Goal: Task Accomplishment & Management: Manage account settings

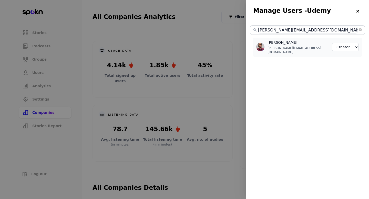
select select "2"
click at [361, 28] on span "[PERSON_NAME][EMAIL_ADDRESS][DOMAIN_NAME]" at bounding box center [307, 29] width 115 height 9
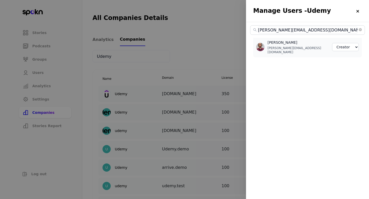
click at [360, 12] on div at bounding box center [357, 11] width 8 height 8
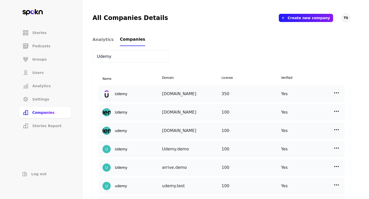
click at [102, 57] on input "Udemy" at bounding box center [130, 56] width 77 height 12
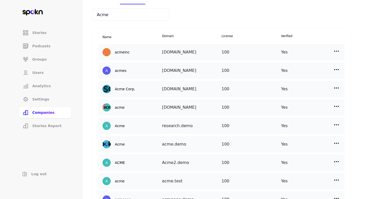
scroll to position [216, 0]
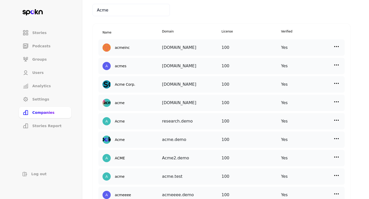
type input "Acme"
click at [338, 141] on img at bounding box center [336, 139] width 6 height 6
click at [300, 160] on p "Manage Users" at bounding box center [290, 162] width 25 height 6
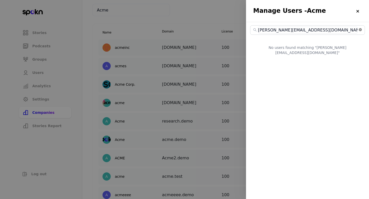
click at [360, 30] on icon "close-circle" at bounding box center [359, 29] width 3 height 3
select select "2"
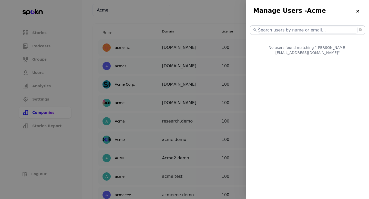
select select "2"
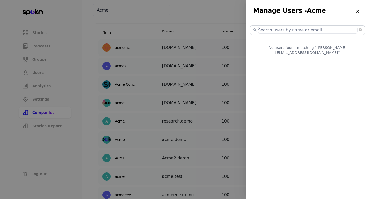
select select "2"
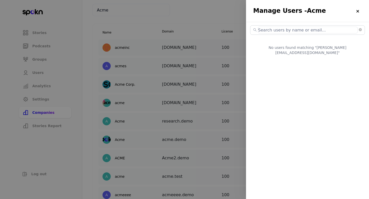
select select "2"
select select "3"
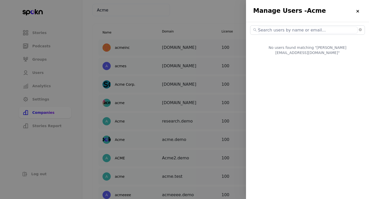
select select "2"
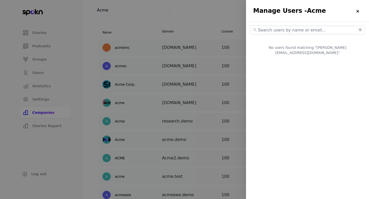
select select "2"
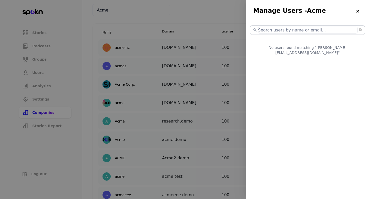
select select "2"
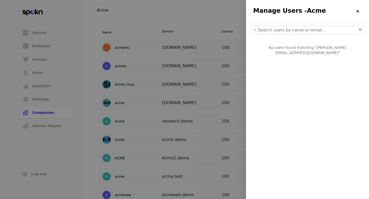
select select "2"
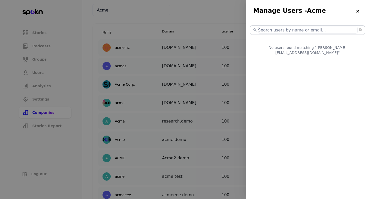
select select "2"
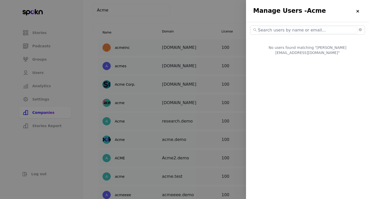
select select "2"
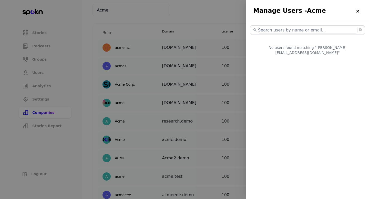
select select "2"
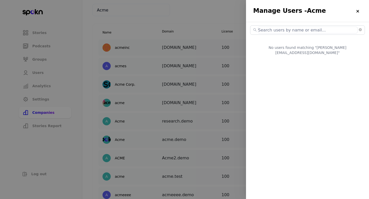
select select "2"
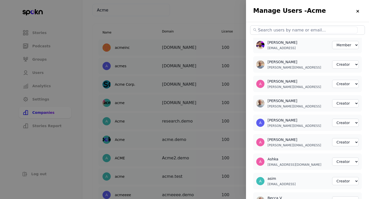
click at [318, 32] on input "text" at bounding box center [308, 30] width 100 height 7
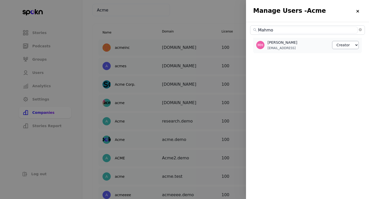
type input "Mahmo"
click at [350, 46] on select "Member Creator Admin" at bounding box center [345, 45] width 27 height 8
select select "2"
click at [358, 10] on img at bounding box center [357, 11] width 4 height 4
